Goal: Task Accomplishment & Management: Manage account settings

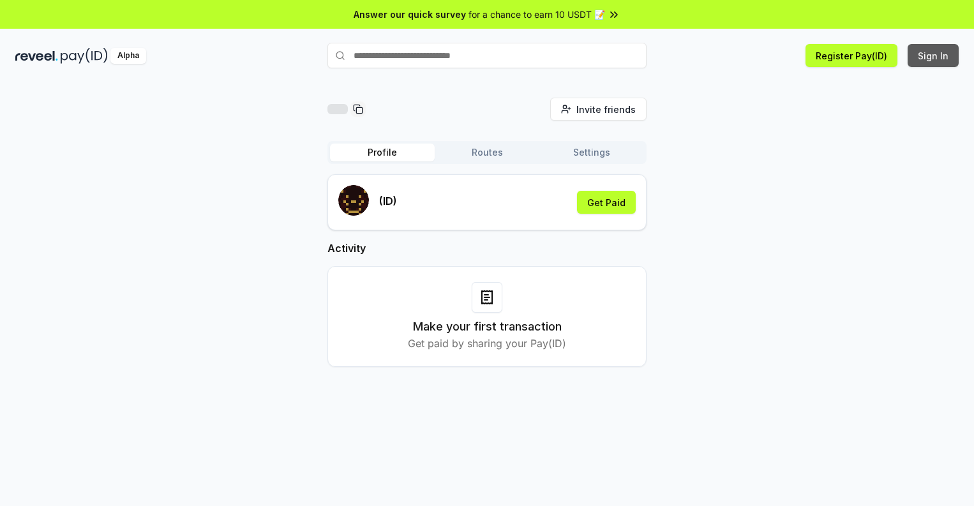
click at [934, 56] on button "Sign In" at bounding box center [933, 55] width 51 height 23
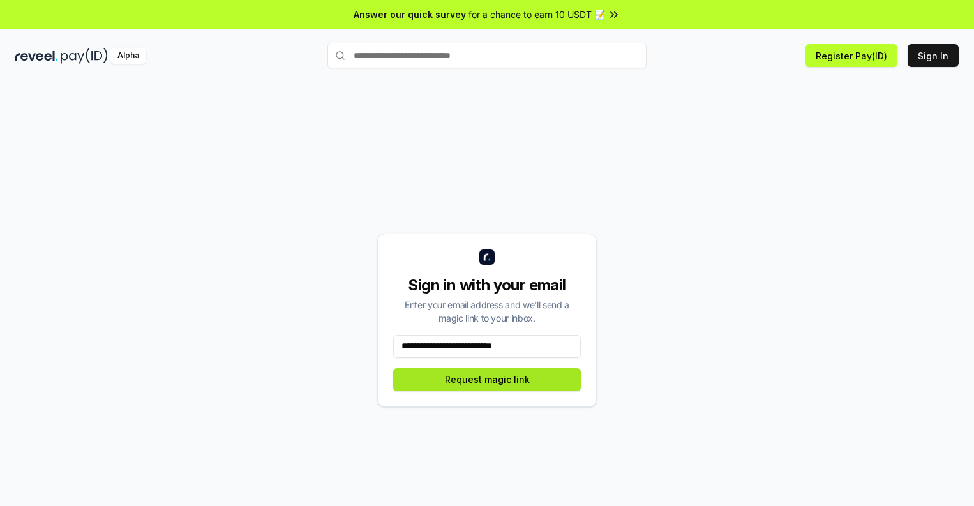
type input "**********"
click at [487, 379] on button "Request magic link" at bounding box center [487, 379] width 188 height 23
